Goal: Information Seeking & Learning: Learn about a topic

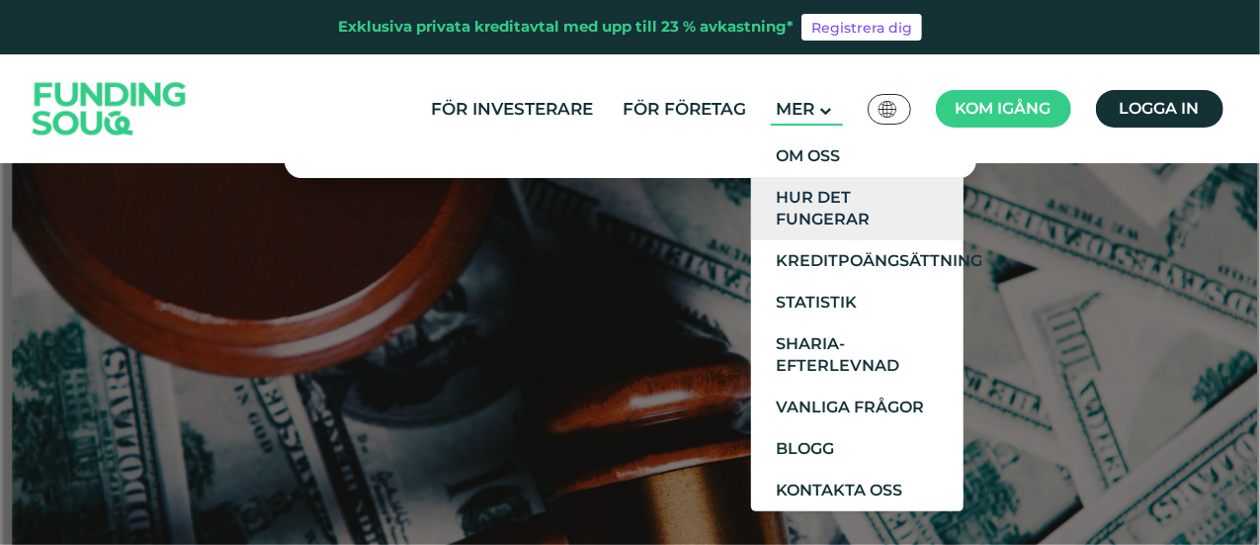
click at [811, 206] on font "Hur det fungerar" at bounding box center [823, 208] width 94 height 41
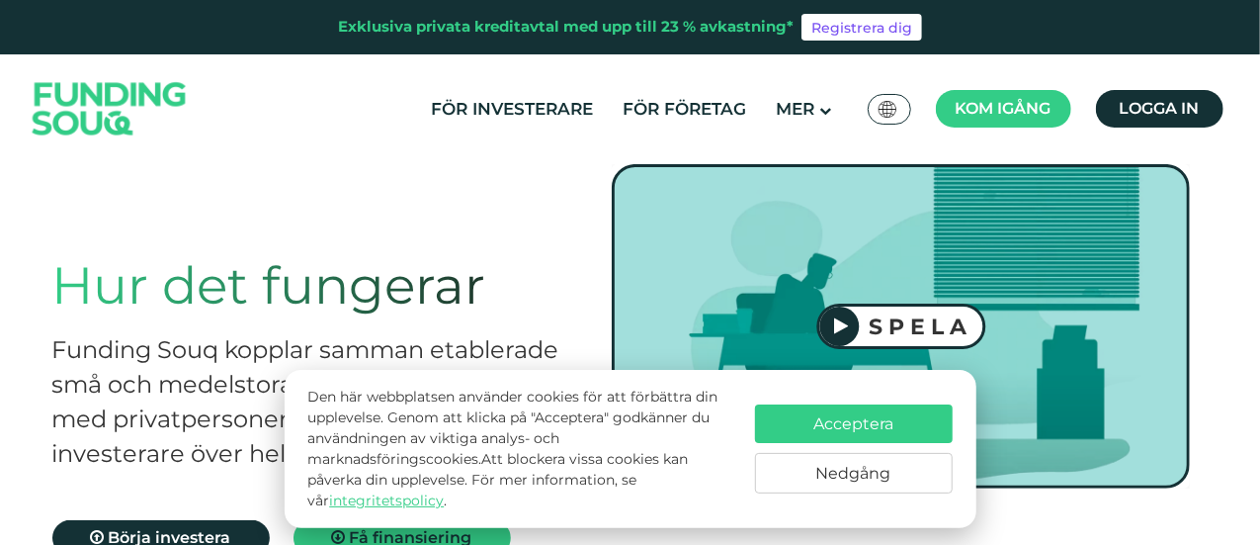
click at [878, 485] on button "Nedgång" at bounding box center [854, 473] width 198 height 41
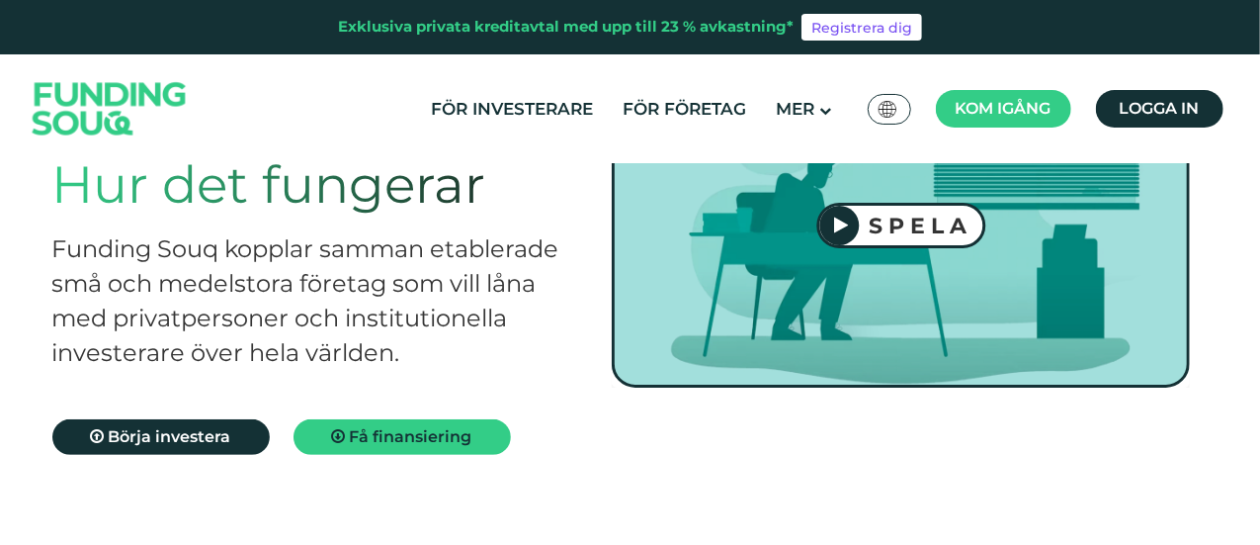
scroll to position [99, 0]
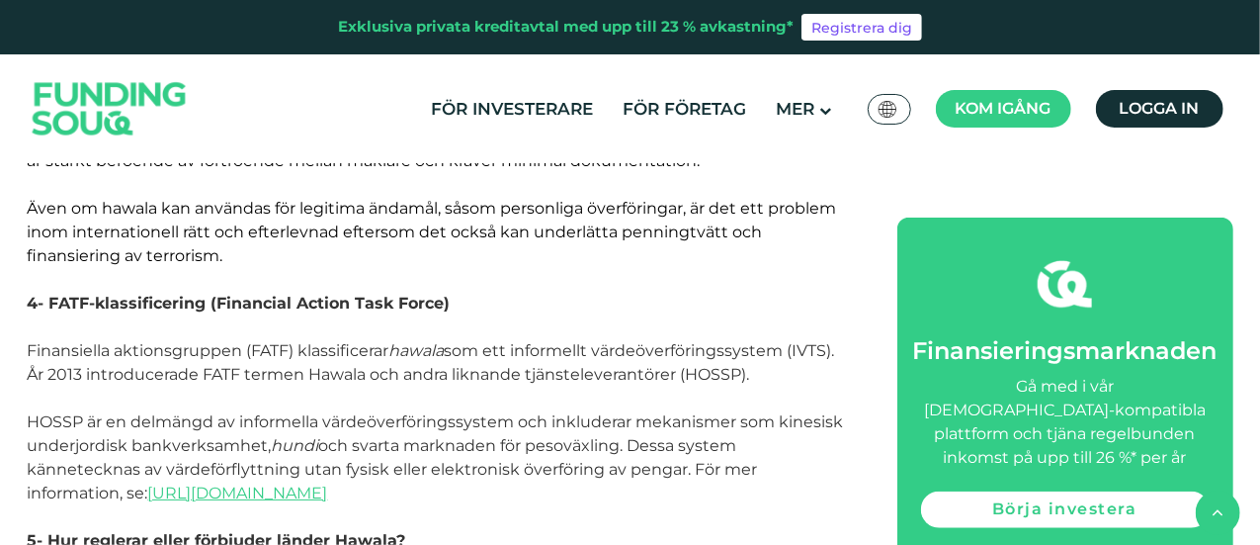
scroll to position [4348, 0]
